Goal: Task Accomplishment & Management: Complete application form

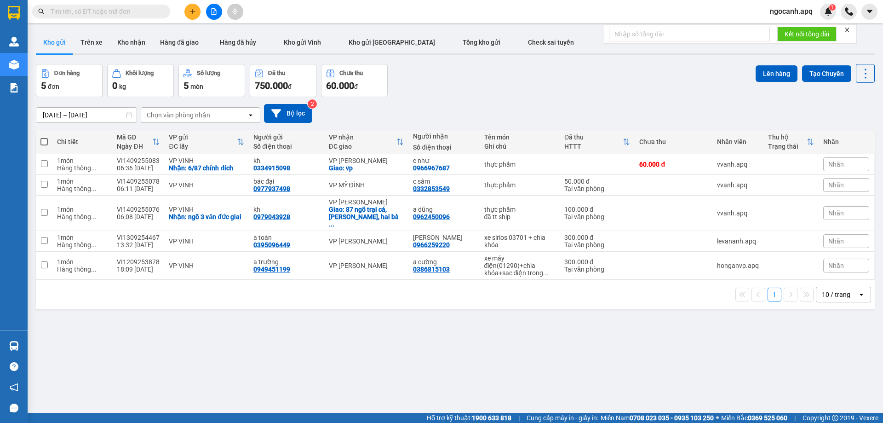
click at [116, 14] on input "text" at bounding box center [105, 11] width 109 height 10
paste input "0362833207"
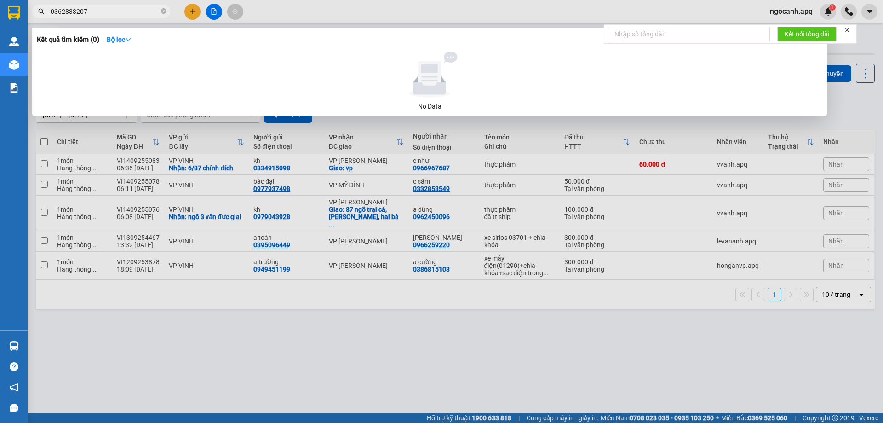
click at [127, 10] on input "0362833207" at bounding box center [105, 11] width 109 height 10
paste input "1"
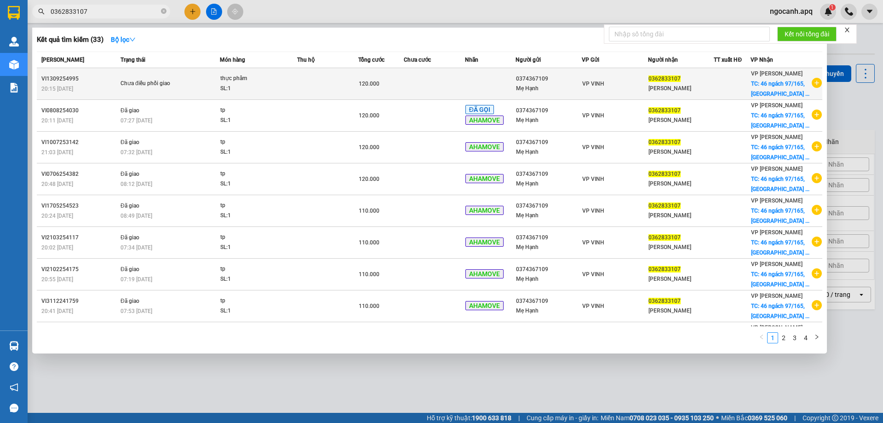
type input "0362833107"
click at [162, 86] on div "Chưa điều phối giao" at bounding box center [155, 84] width 69 height 10
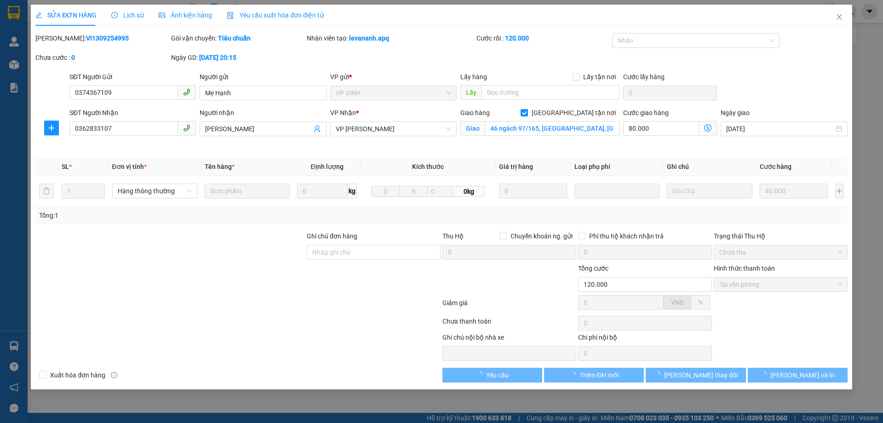
type input "0374367109"
type input "Mẹ Hạnh"
type input "0362833107"
type input "Nguyễn Thị Khánh Vinh"
checkbox input "true"
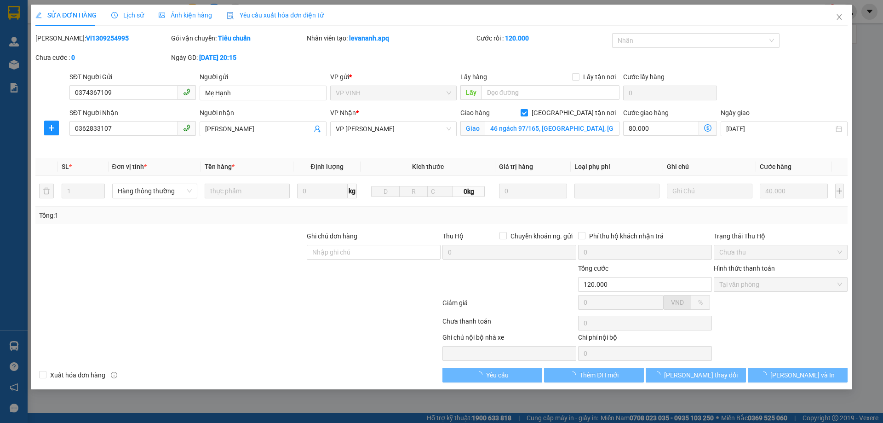
type input "46 ngách 97/165, chợ khâm thiên, đống đa, hà nội"
type input "120.000"
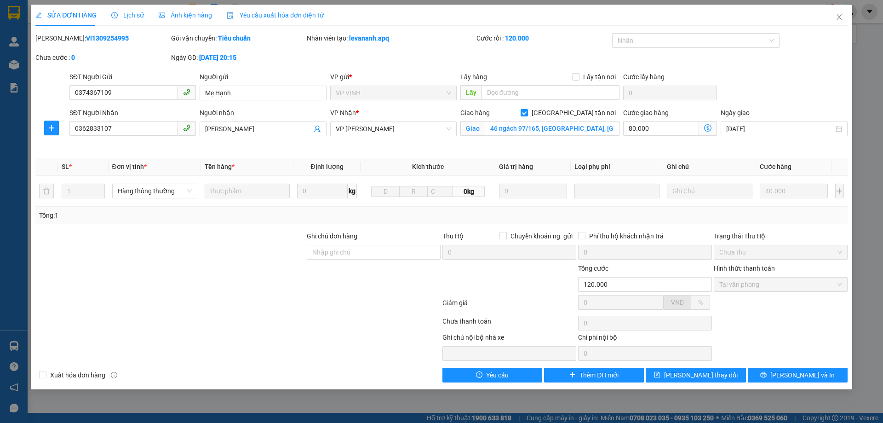
click at [132, 17] on span "Lịch sử" at bounding box center [127, 15] width 33 height 7
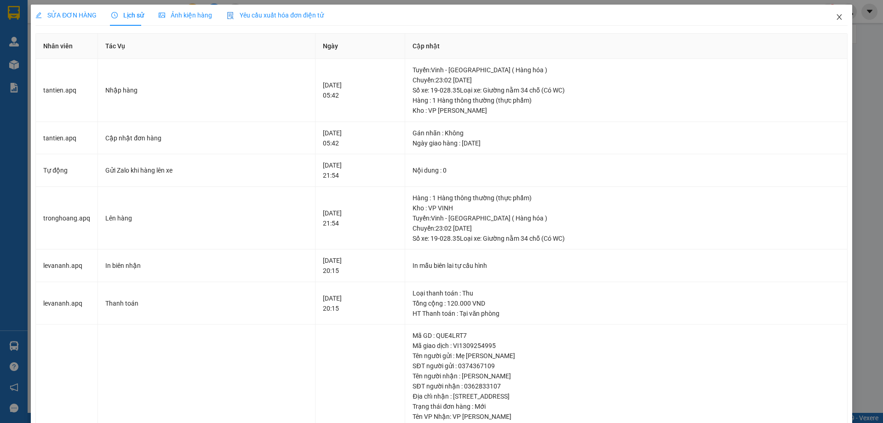
click at [836, 16] on icon "close" at bounding box center [839, 16] width 7 height 7
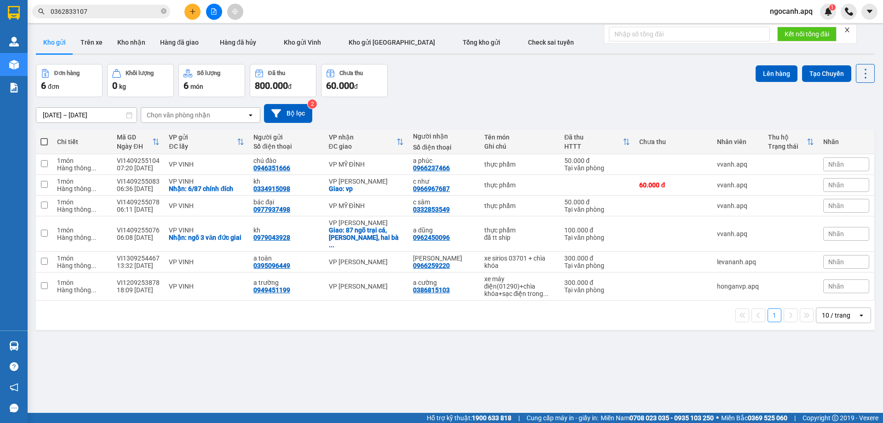
click at [111, 12] on input "0362833107" at bounding box center [105, 11] width 109 height 10
